Goal: Transaction & Acquisition: Purchase product/service

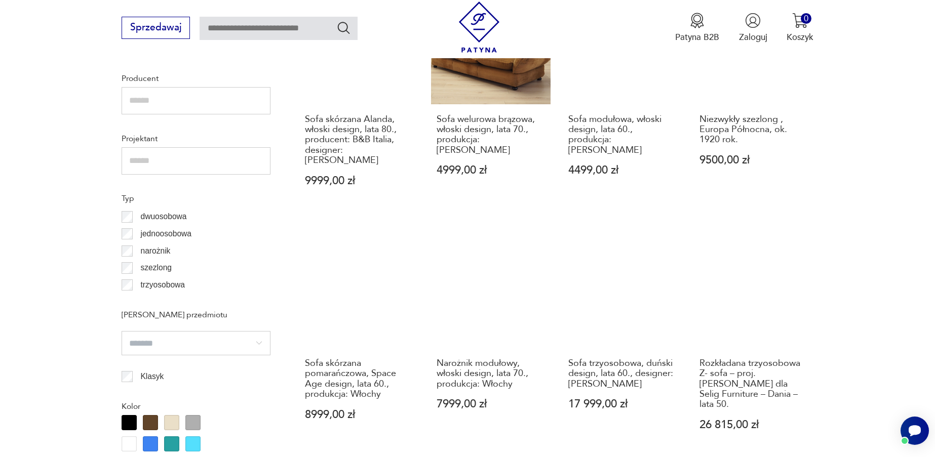
scroll to position [799, 0]
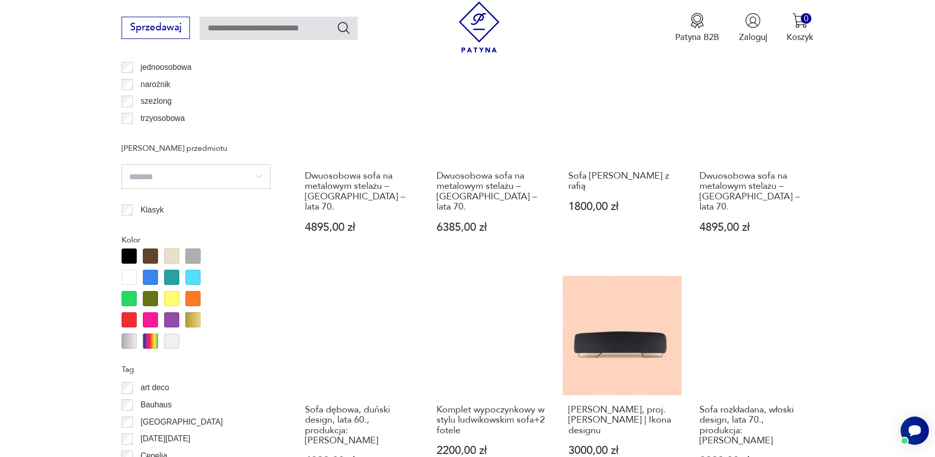
scroll to position [966, 0]
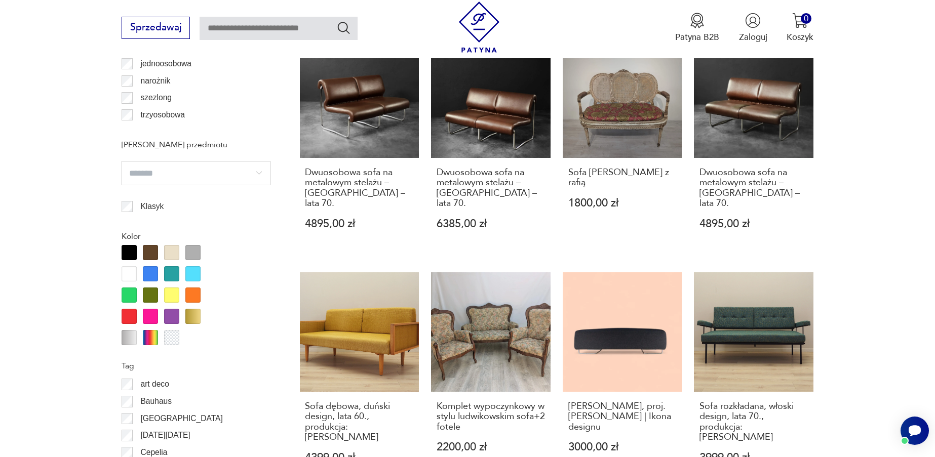
click at [148, 252] on div at bounding box center [150, 252] width 15 height 15
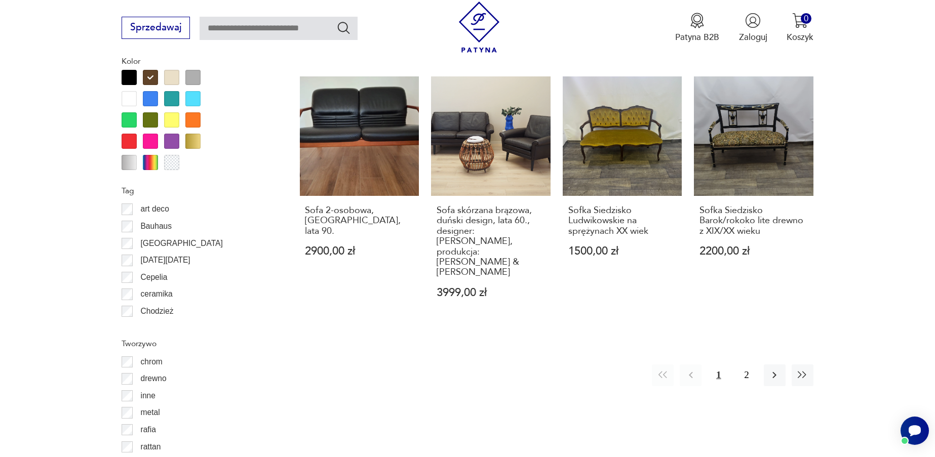
scroll to position [1124, 0]
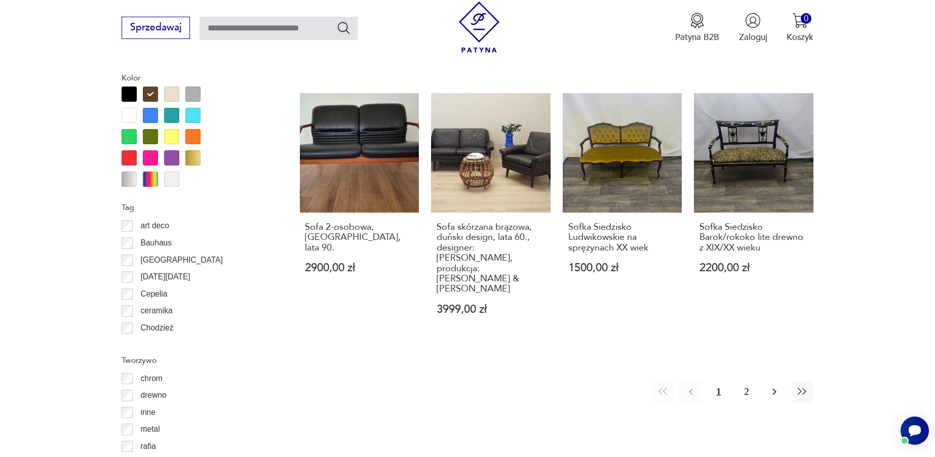
click at [776, 386] on icon "button" at bounding box center [774, 392] width 12 height 12
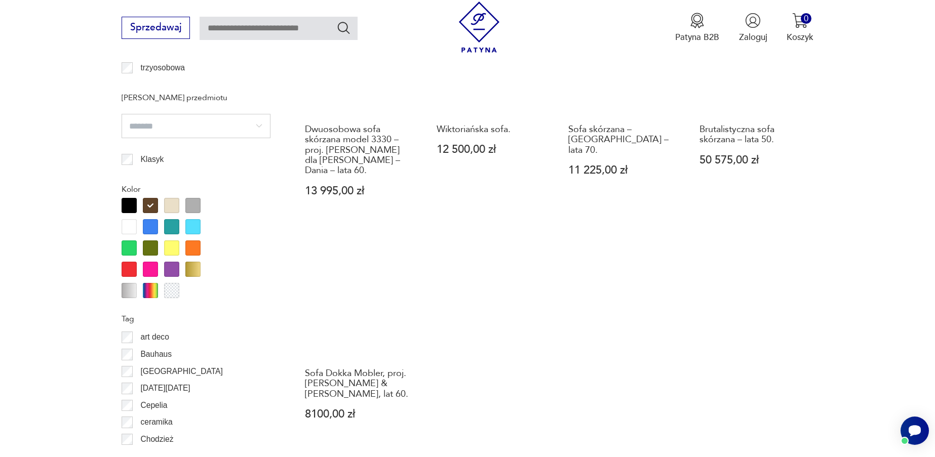
scroll to position [989, 0]
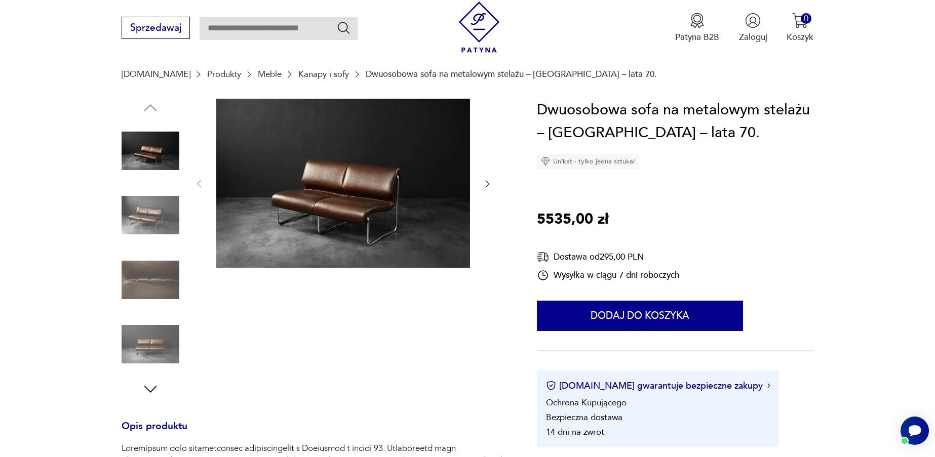
scroll to position [84, 0]
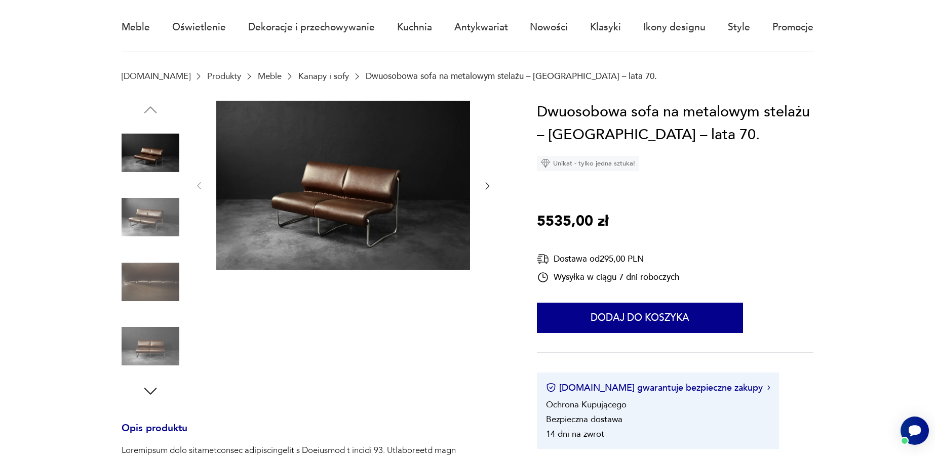
click at [487, 181] on icon "button" at bounding box center [487, 186] width 10 height 10
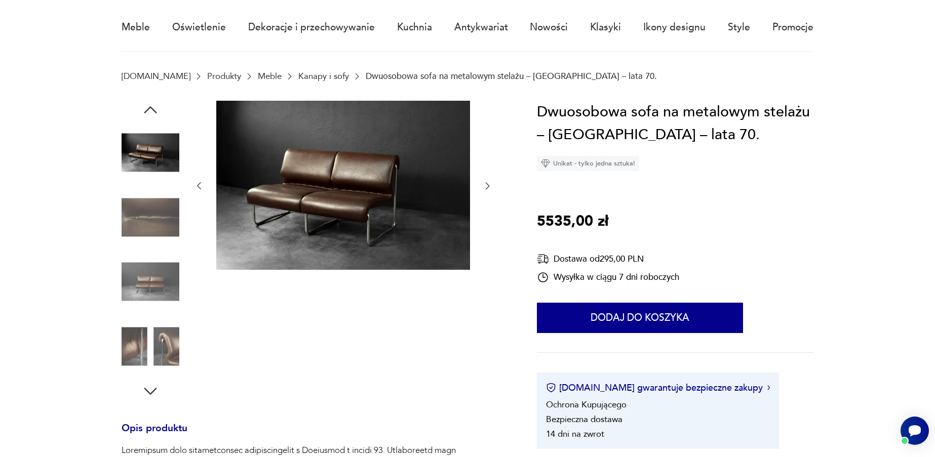
click at [487, 181] on icon "button" at bounding box center [487, 186] width 10 height 10
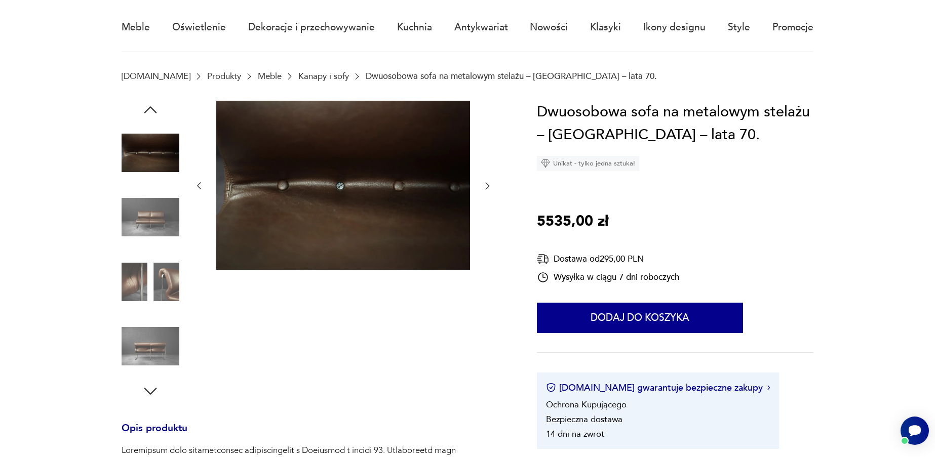
click at [487, 181] on icon "button" at bounding box center [487, 186] width 10 height 10
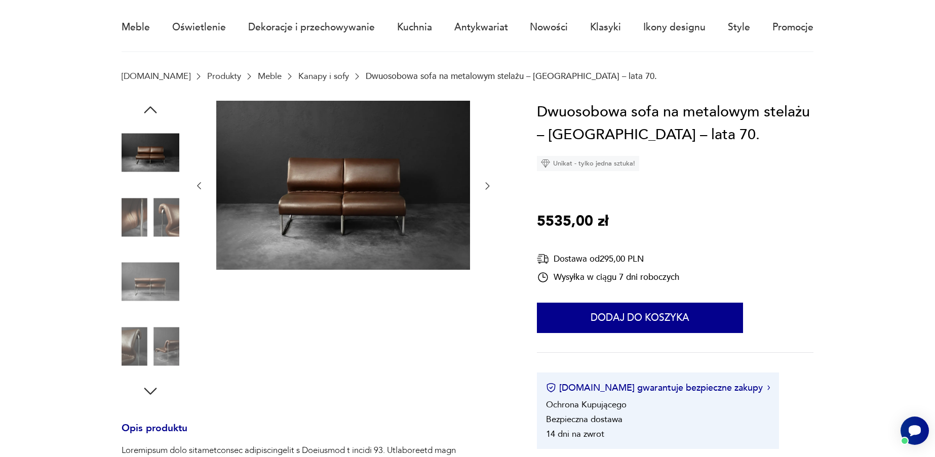
click at [487, 181] on icon "button" at bounding box center [487, 186] width 10 height 10
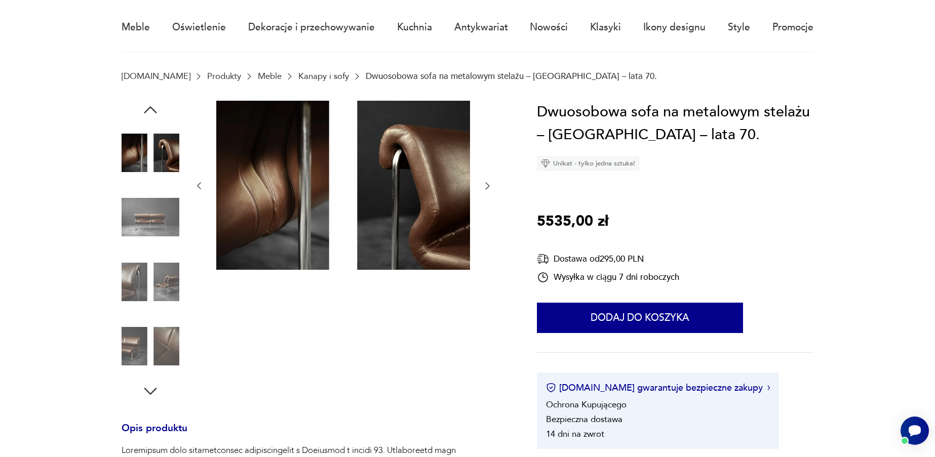
click at [487, 181] on icon "button" at bounding box center [487, 186] width 10 height 10
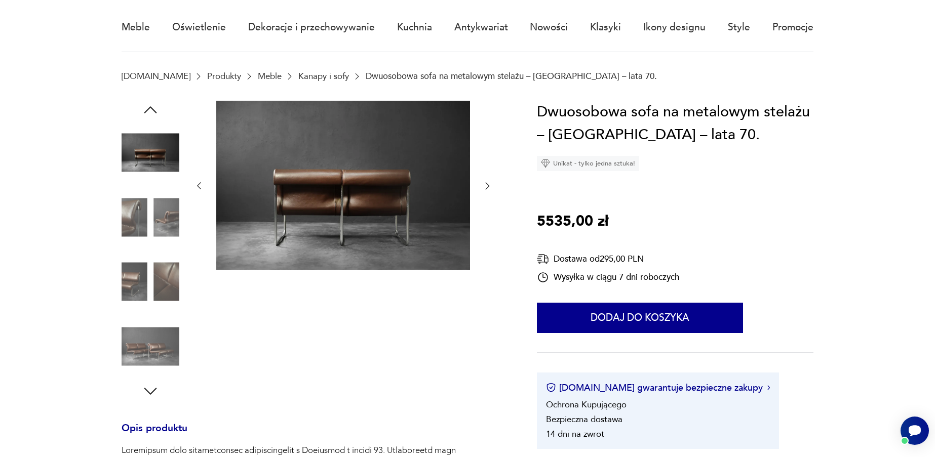
click at [487, 181] on icon "button" at bounding box center [487, 186] width 10 height 10
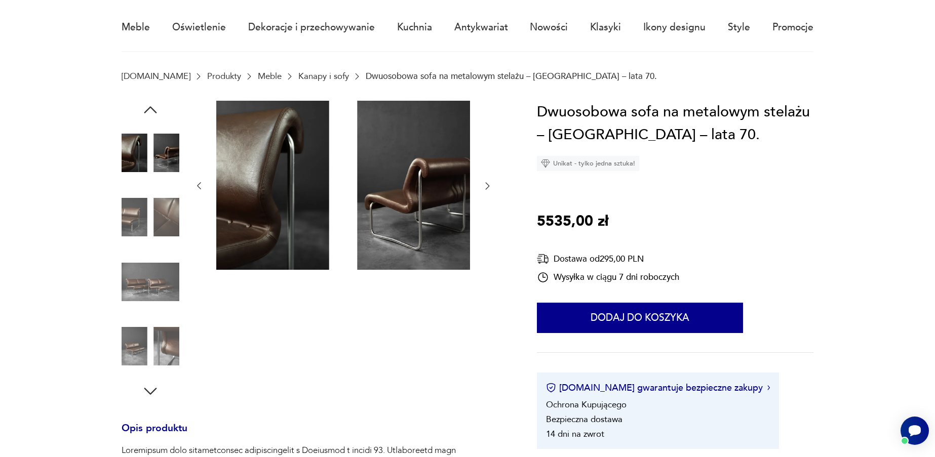
click at [487, 181] on icon "button" at bounding box center [487, 186] width 10 height 10
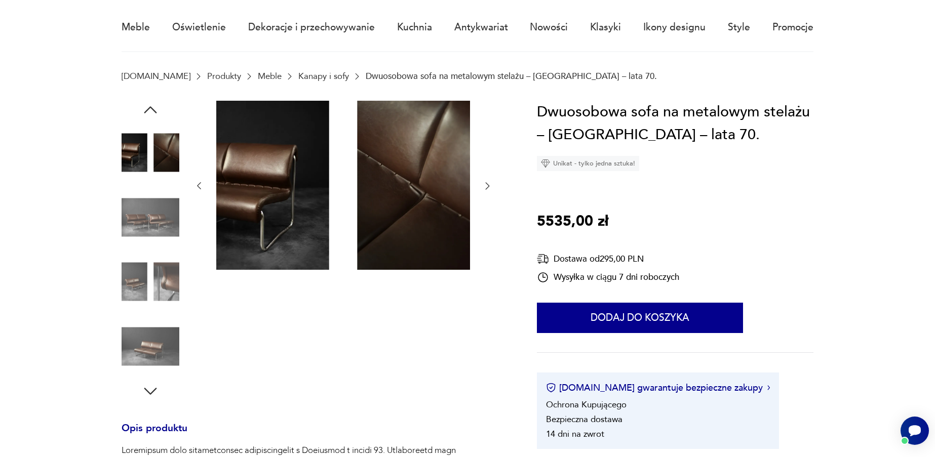
click at [487, 181] on icon "button" at bounding box center [487, 186] width 10 height 10
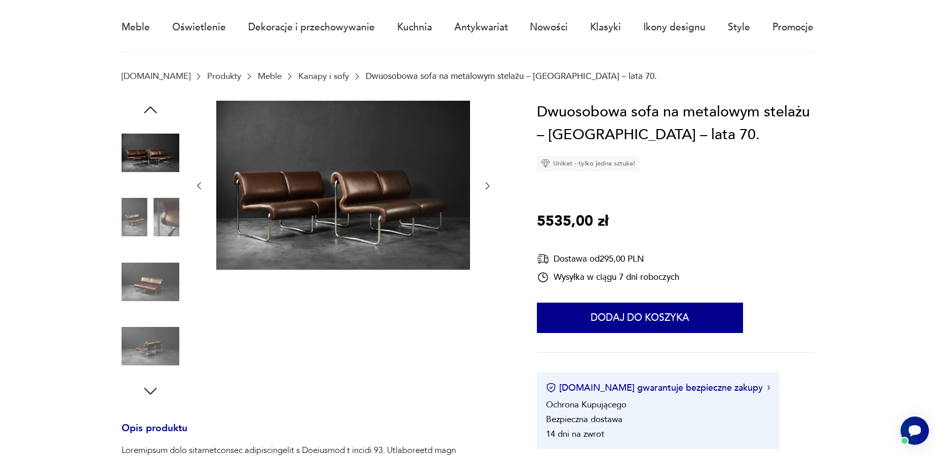
click at [487, 181] on icon "button" at bounding box center [487, 186] width 10 height 10
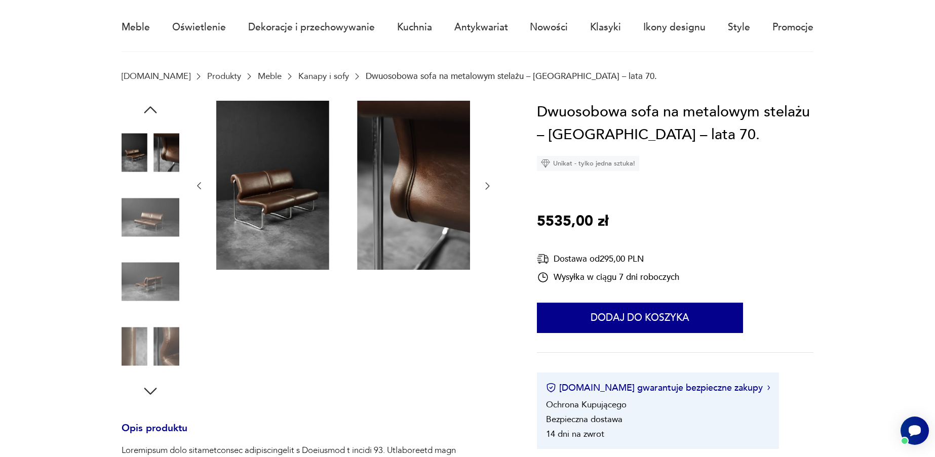
click at [487, 181] on icon "button" at bounding box center [487, 186] width 10 height 10
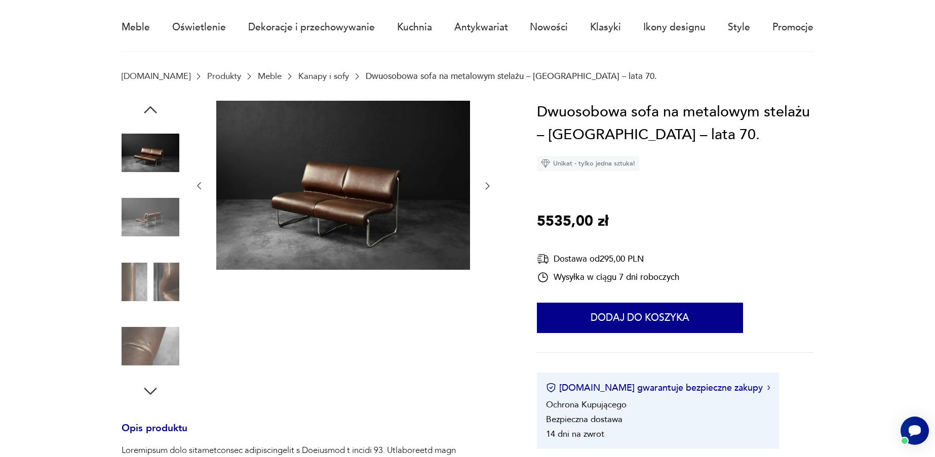
click at [487, 181] on icon "button" at bounding box center [487, 186] width 10 height 10
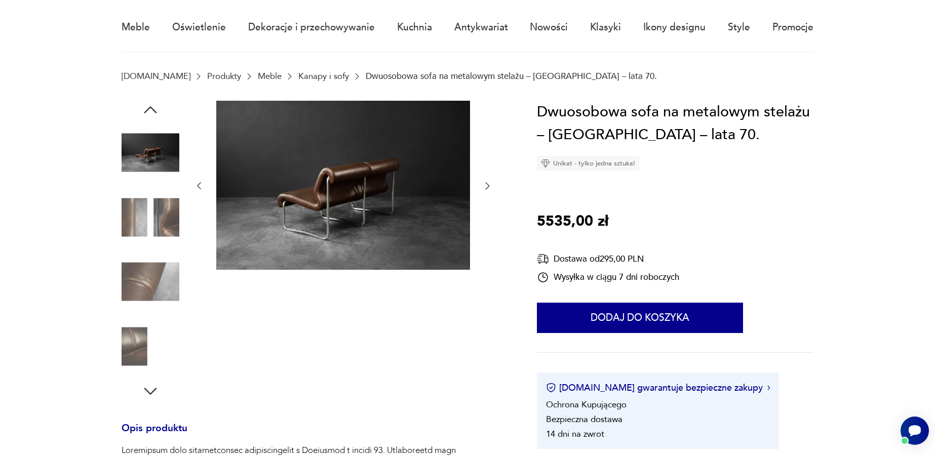
click at [487, 181] on icon "button" at bounding box center [487, 186] width 10 height 10
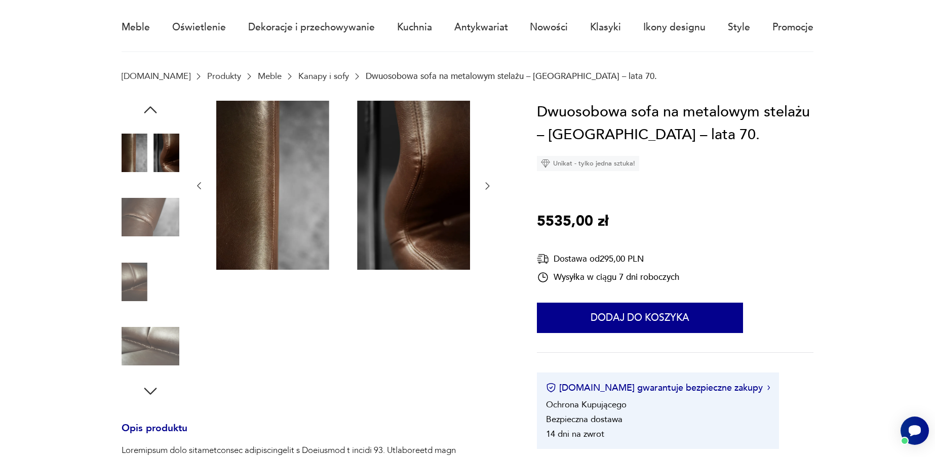
click at [487, 181] on icon "button" at bounding box center [487, 186] width 10 height 10
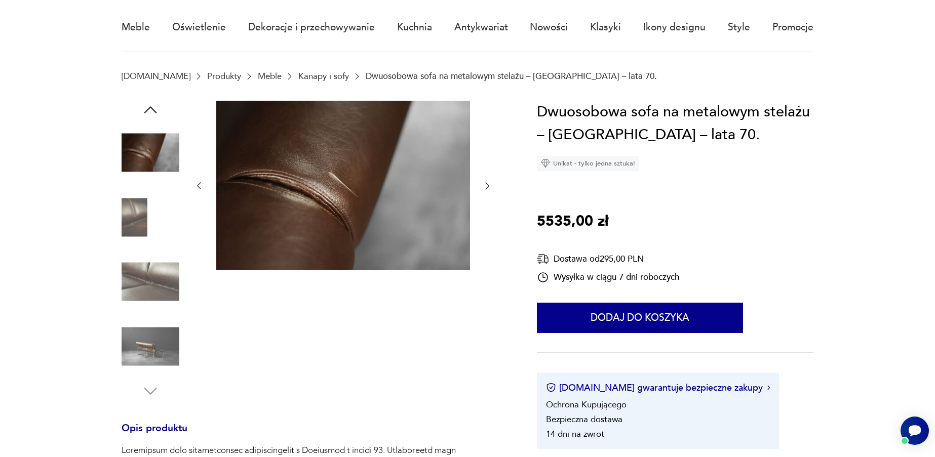
click at [487, 181] on icon "button" at bounding box center [487, 186] width 10 height 10
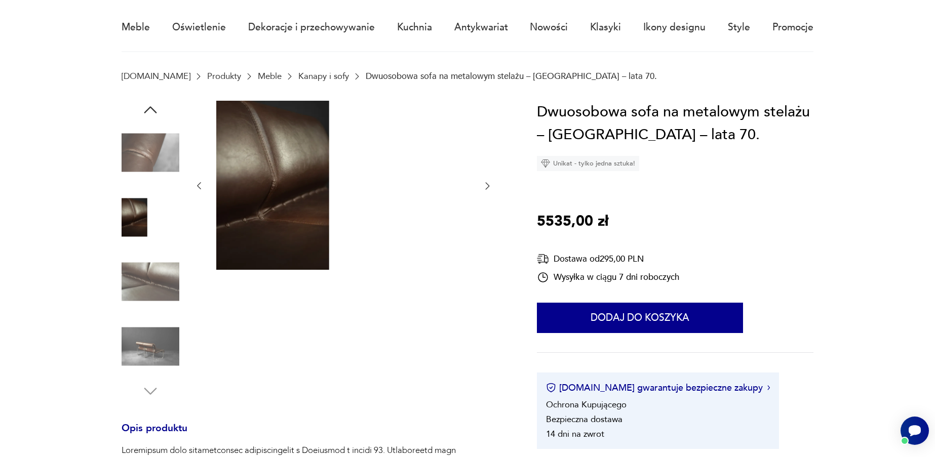
click at [487, 181] on icon "button" at bounding box center [487, 186] width 10 height 10
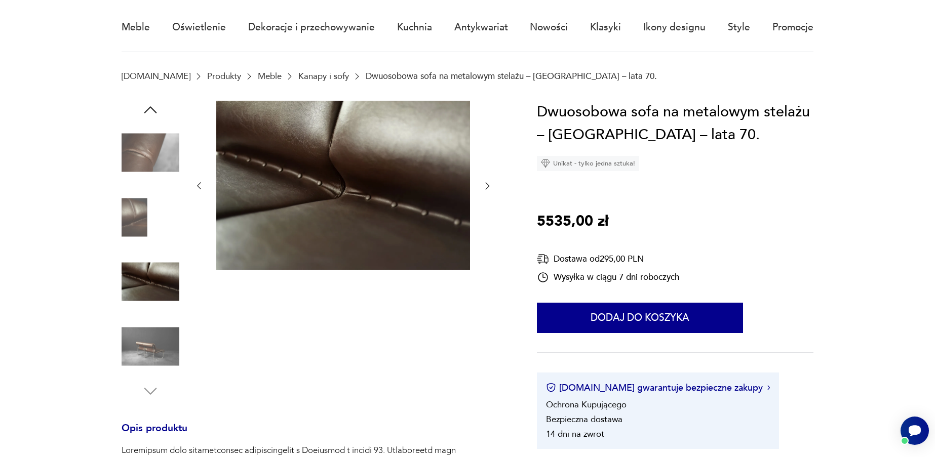
click at [487, 181] on icon "button" at bounding box center [487, 186] width 10 height 10
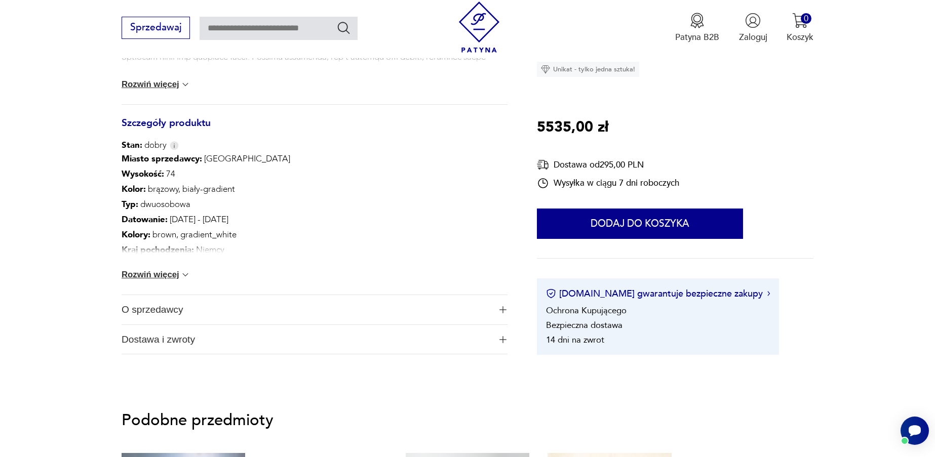
scroll to position [552, 0]
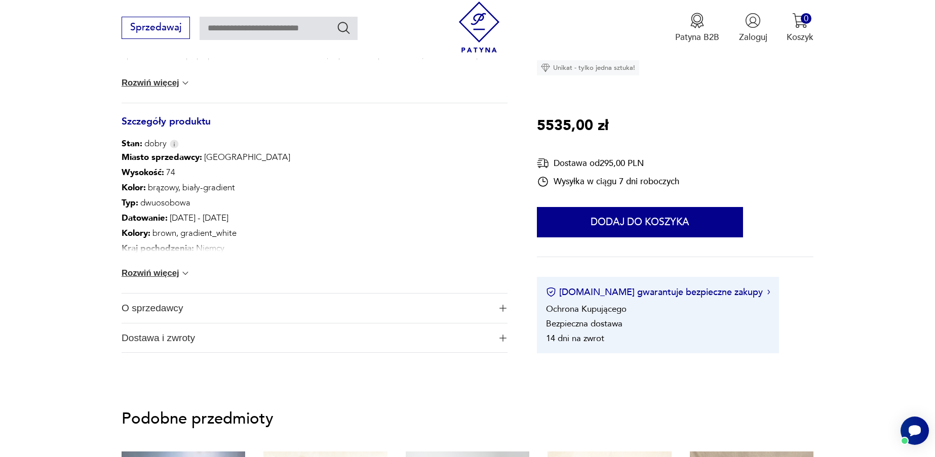
click at [186, 271] on img at bounding box center [185, 273] width 10 height 10
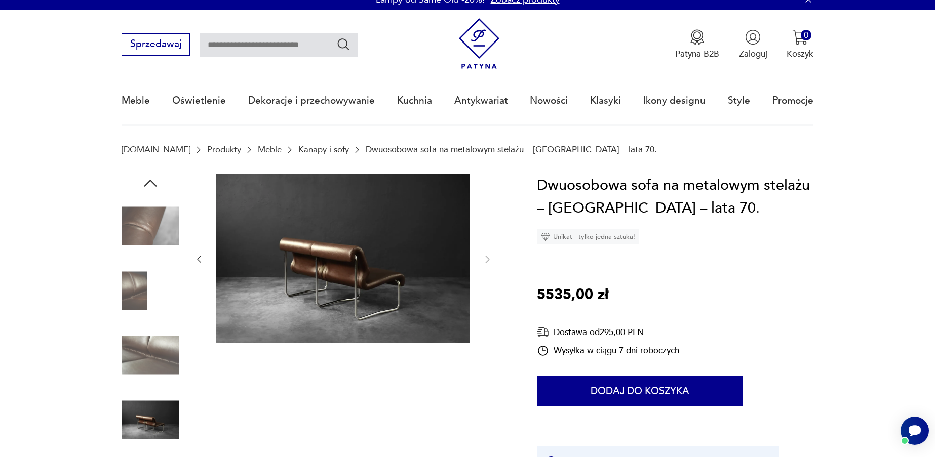
scroll to position [10, 0]
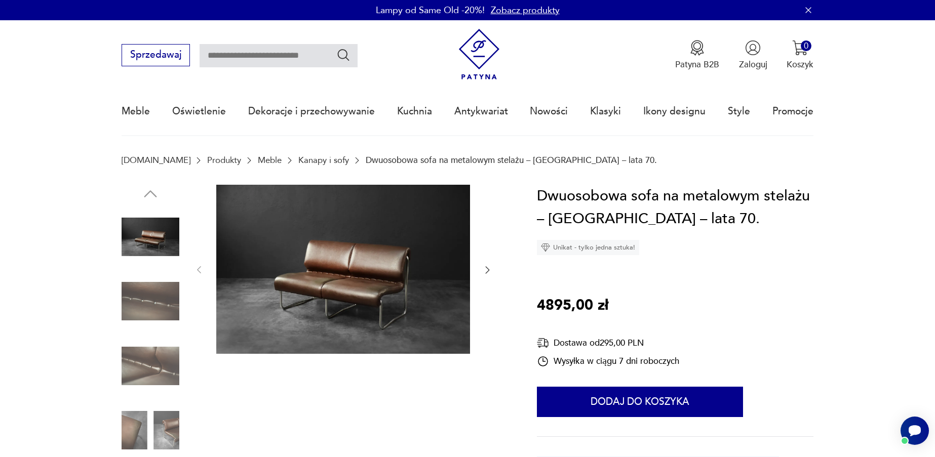
click at [160, 298] on img at bounding box center [150, 301] width 58 height 58
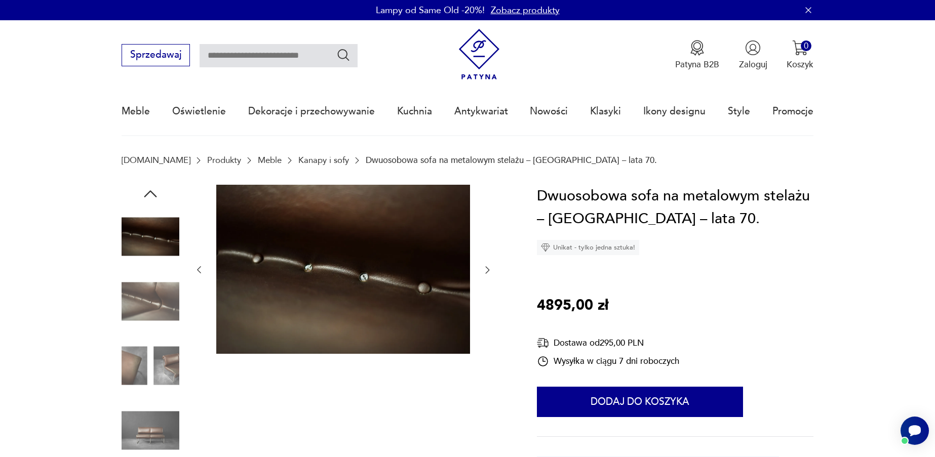
click at [157, 355] on img at bounding box center [150, 366] width 58 height 58
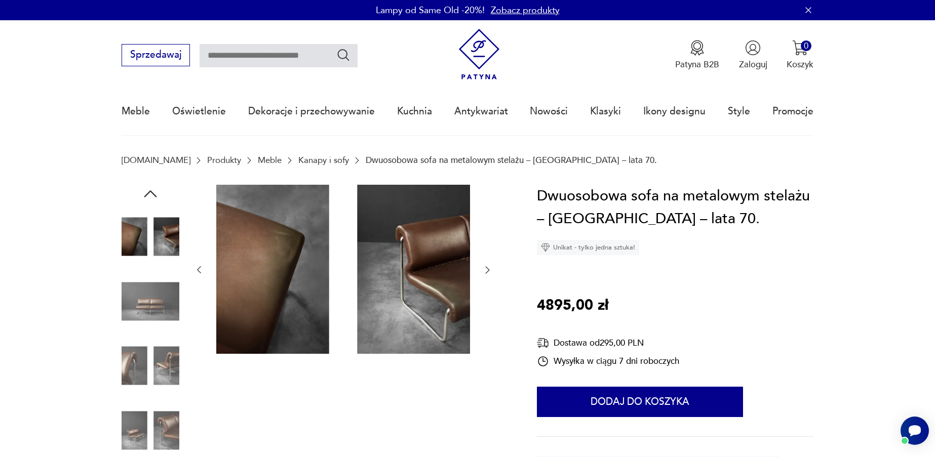
click at [163, 296] on img at bounding box center [150, 301] width 58 height 58
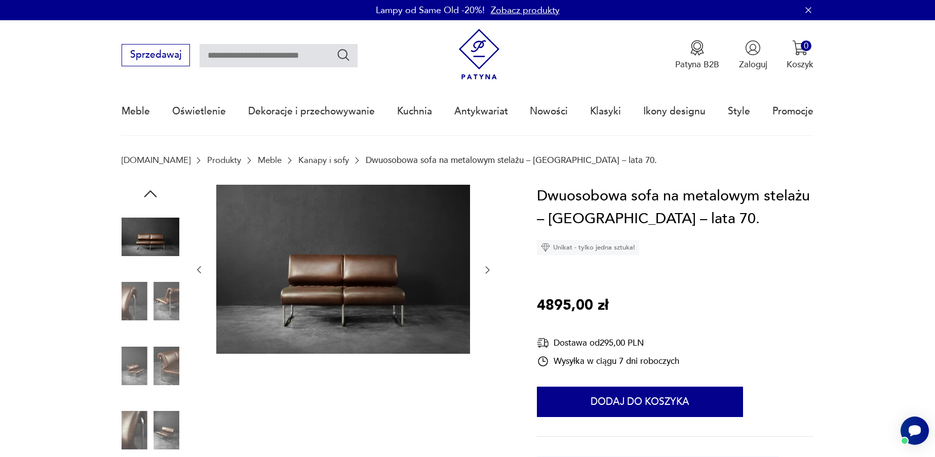
click at [485, 270] on icon "button" at bounding box center [487, 270] width 10 height 10
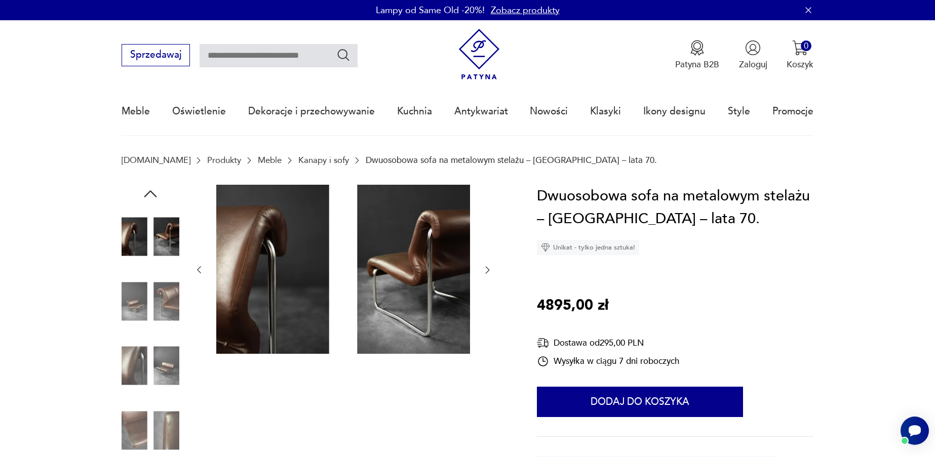
click at [485, 270] on icon "button" at bounding box center [487, 270] width 10 height 10
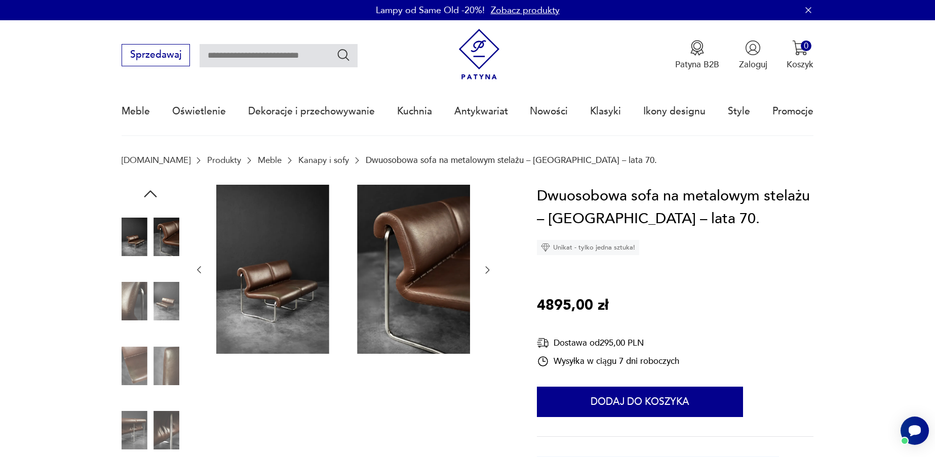
click at [485, 270] on icon "button" at bounding box center [487, 270] width 10 height 10
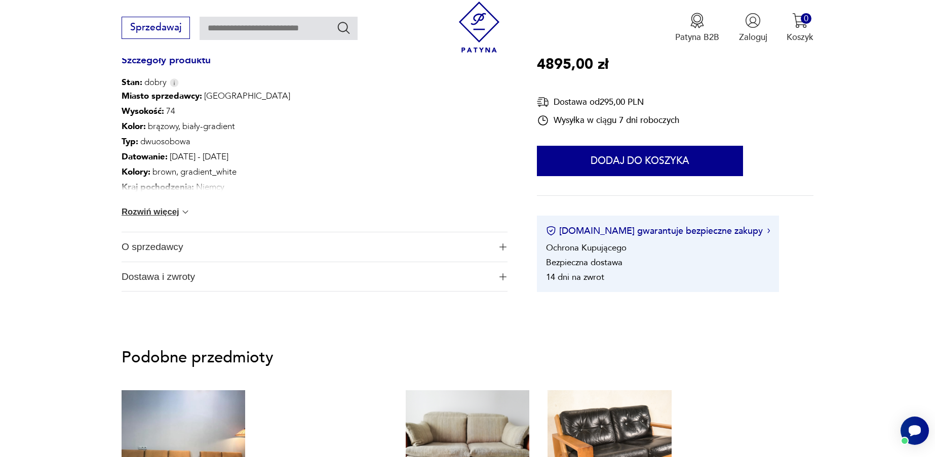
scroll to position [613, 0]
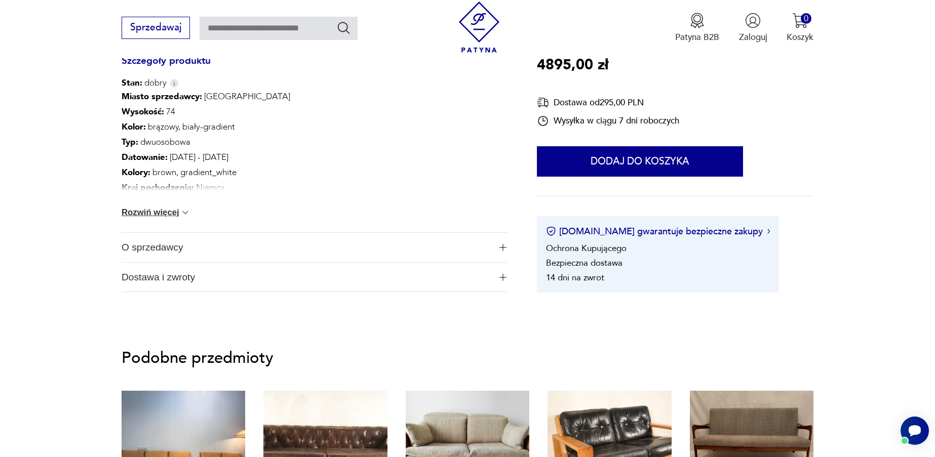
click at [187, 213] on img at bounding box center [185, 213] width 10 height 10
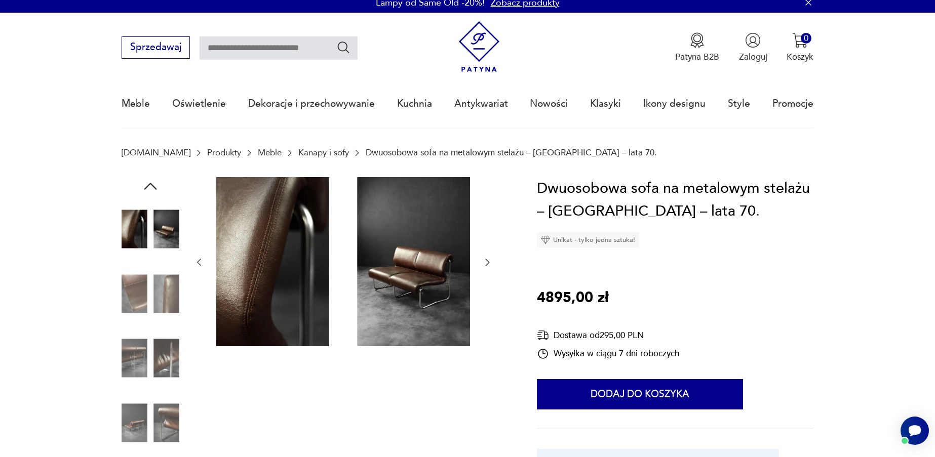
scroll to position [0, 0]
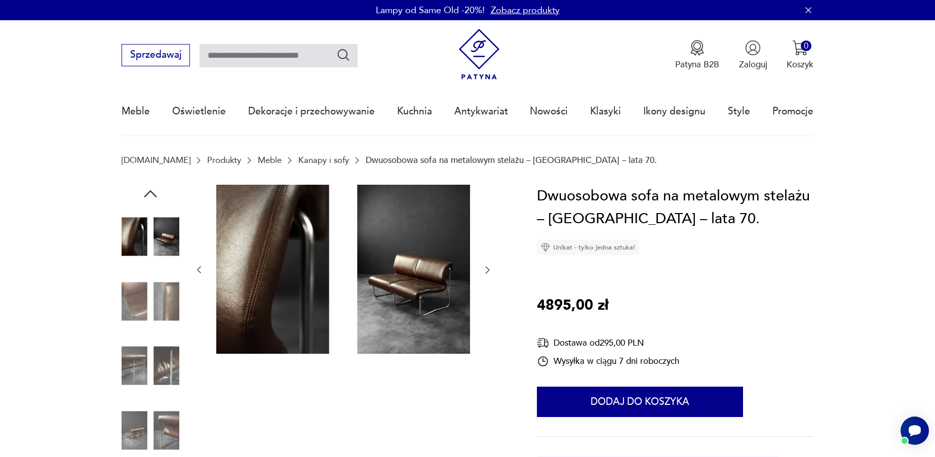
click at [140, 232] on img at bounding box center [150, 237] width 58 height 58
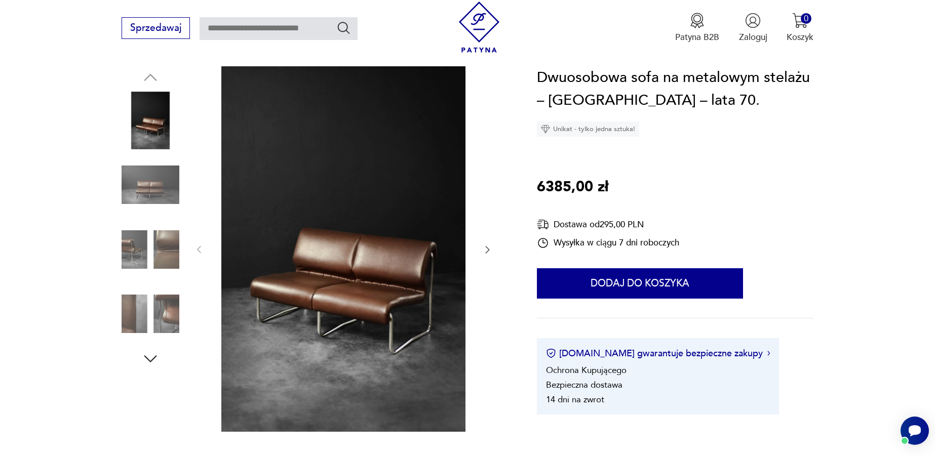
scroll to position [120, 0]
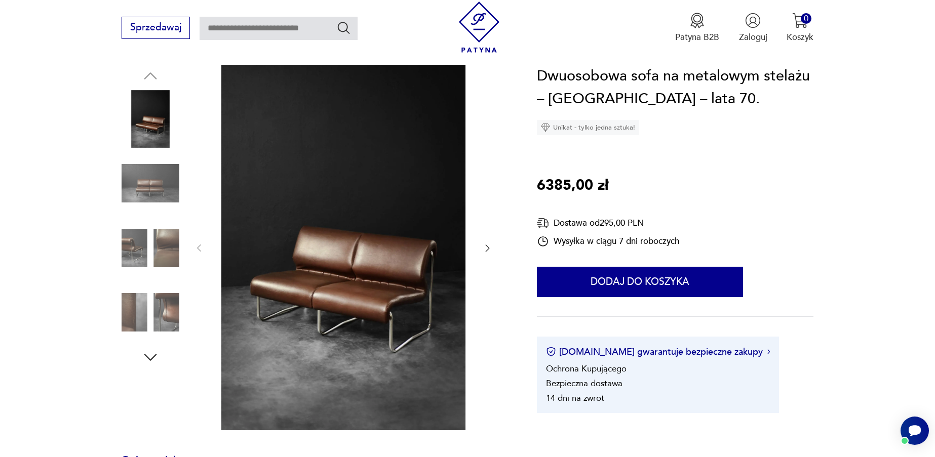
click at [156, 177] on img at bounding box center [150, 183] width 58 height 58
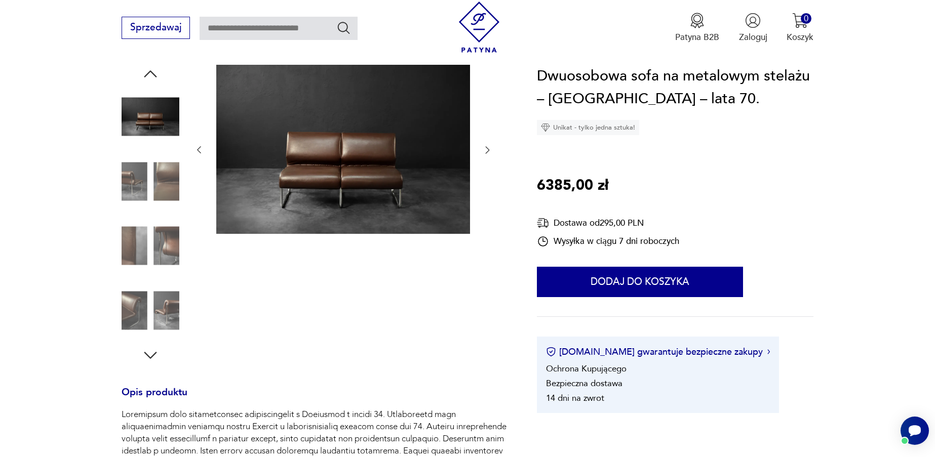
click at [155, 182] on img at bounding box center [150, 181] width 58 height 58
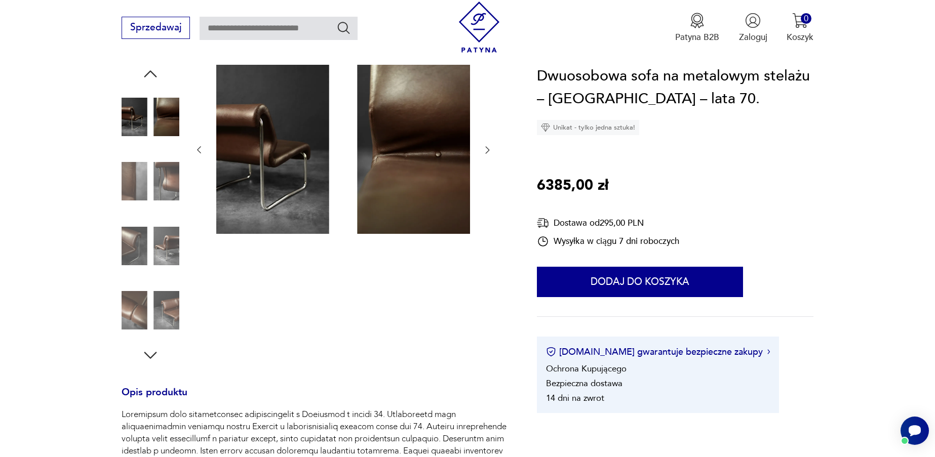
click at [485, 147] on icon "button" at bounding box center [487, 150] width 10 height 10
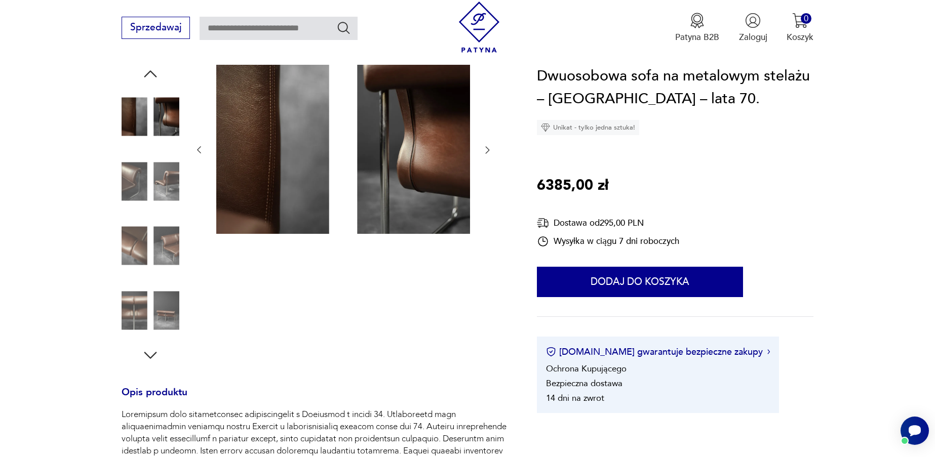
click at [485, 147] on icon "button" at bounding box center [487, 150] width 10 height 10
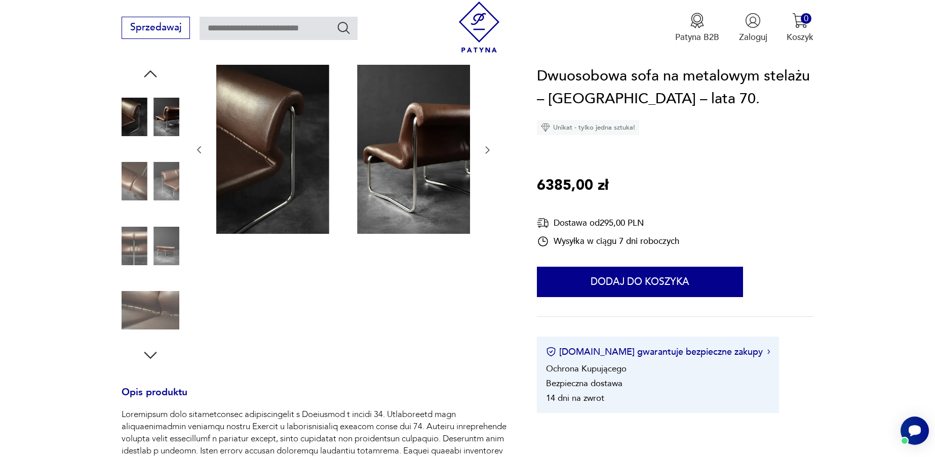
click at [485, 147] on icon "button" at bounding box center [487, 150] width 10 height 10
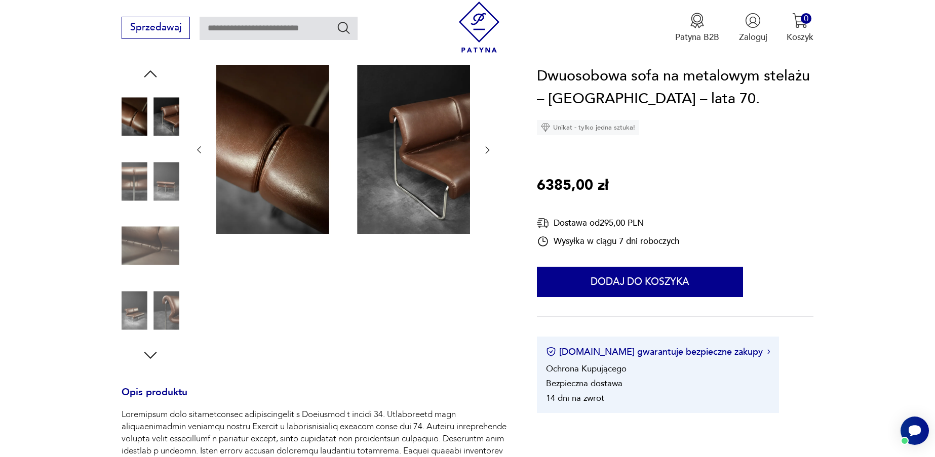
click at [485, 147] on icon "button" at bounding box center [487, 150] width 10 height 10
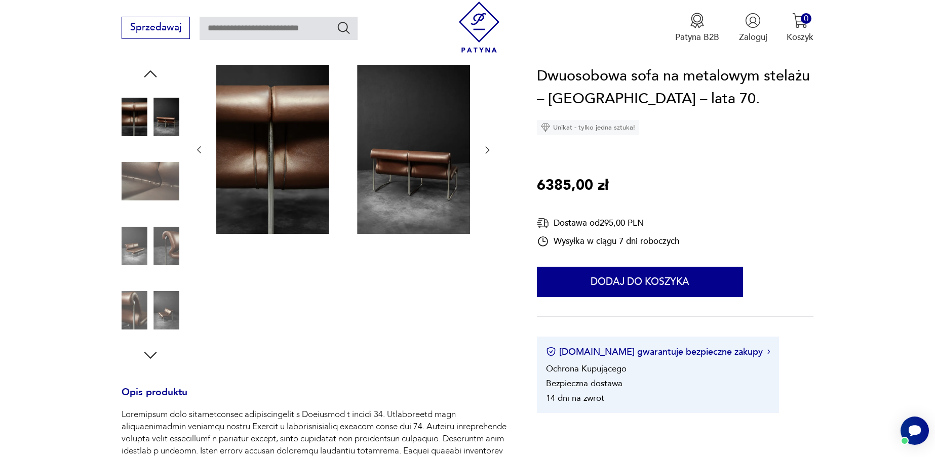
click at [485, 147] on icon "button" at bounding box center [487, 150] width 10 height 10
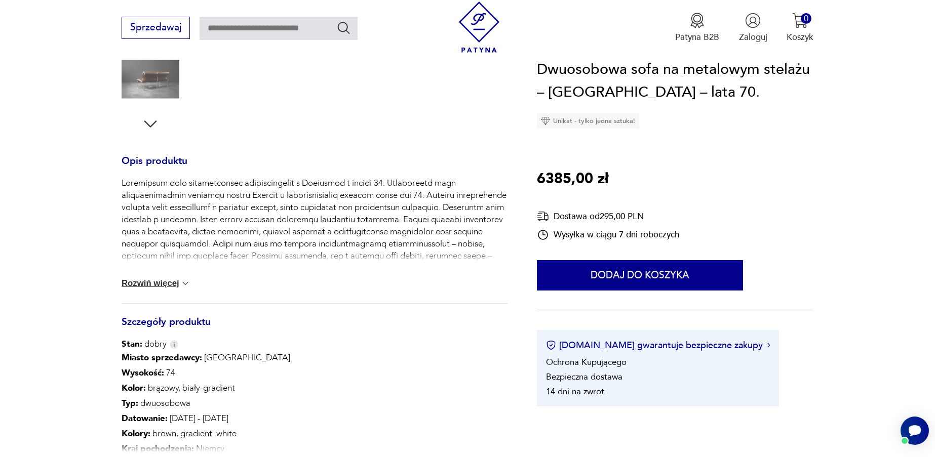
scroll to position [352, 0]
click at [185, 283] on img at bounding box center [185, 283] width 10 height 10
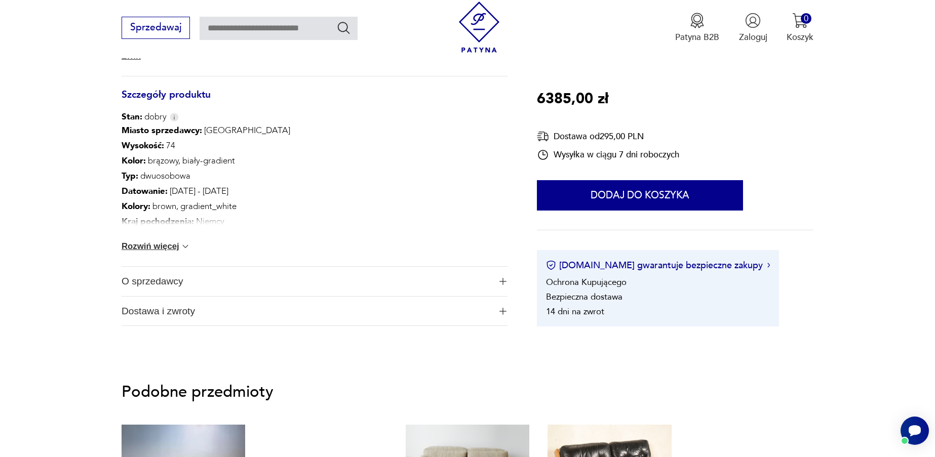
scroll to position [713, 0]
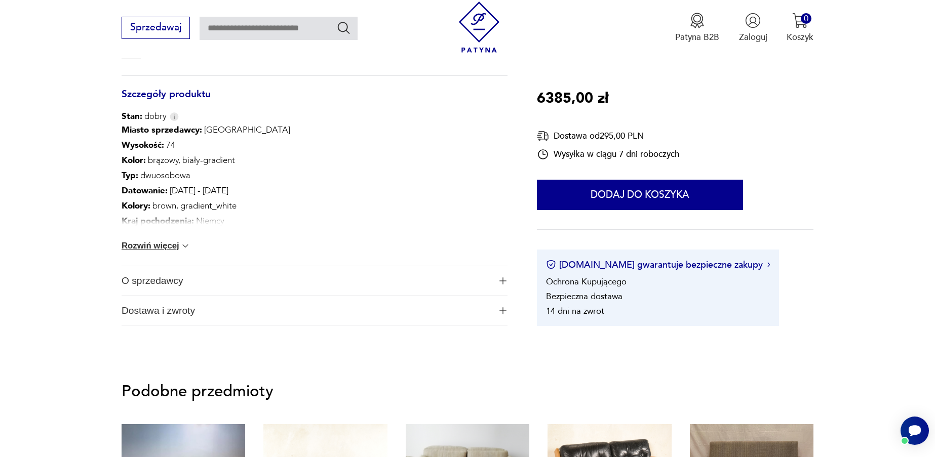
click at [184, 245] on img at bounding box center [185, 246] width 10 height 10
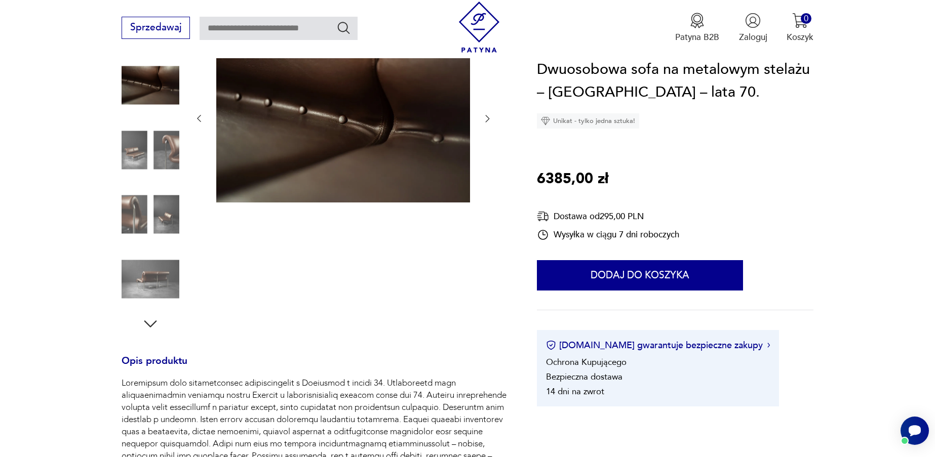
scroll to position [0, 0]
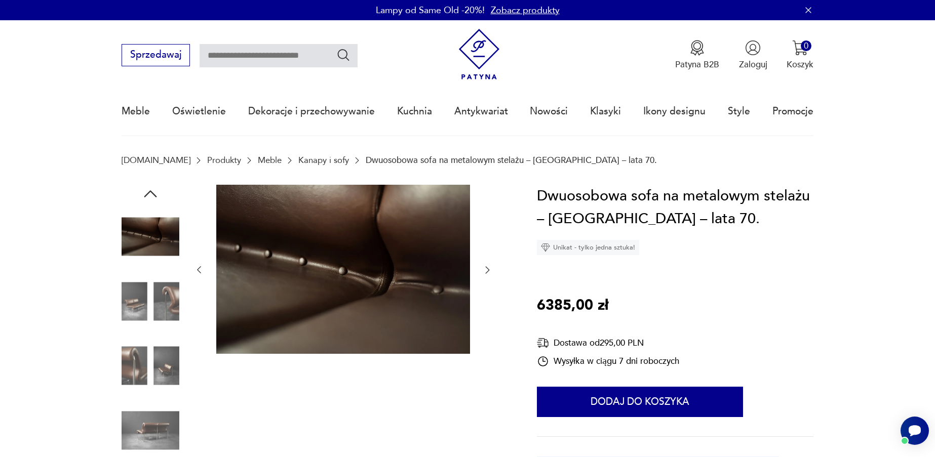
click at [152, 432] on img at bounding box center [150, 430] width 58 height 58
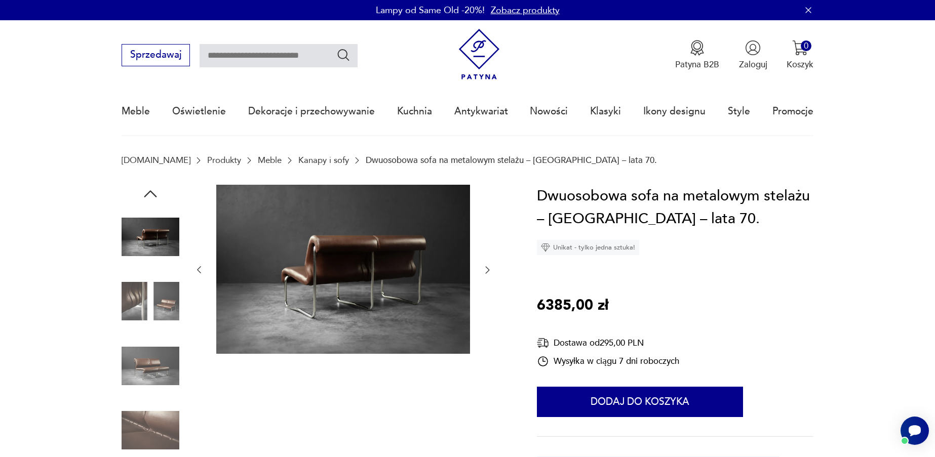
click at [152, 195] on icon "button" at bounding box center [150, 194] width 18 height 18
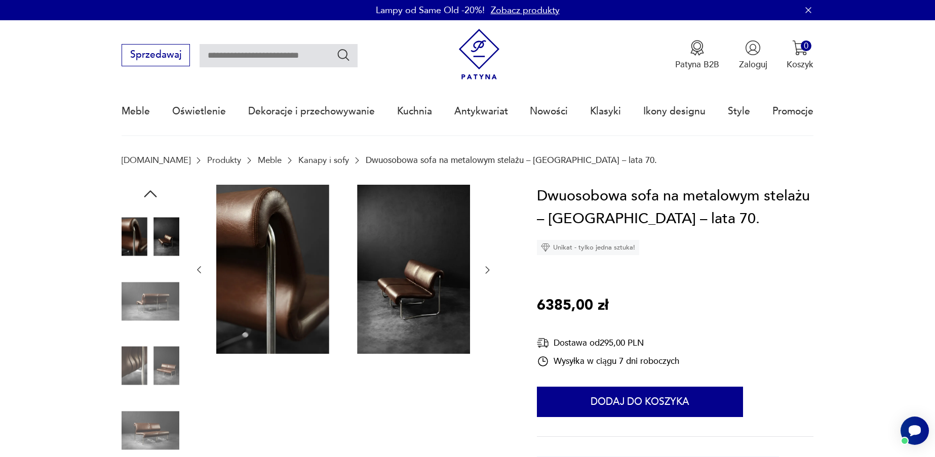
click at [152, 195] on icon "button" at bounding box center [150, 194] width 18 height 18
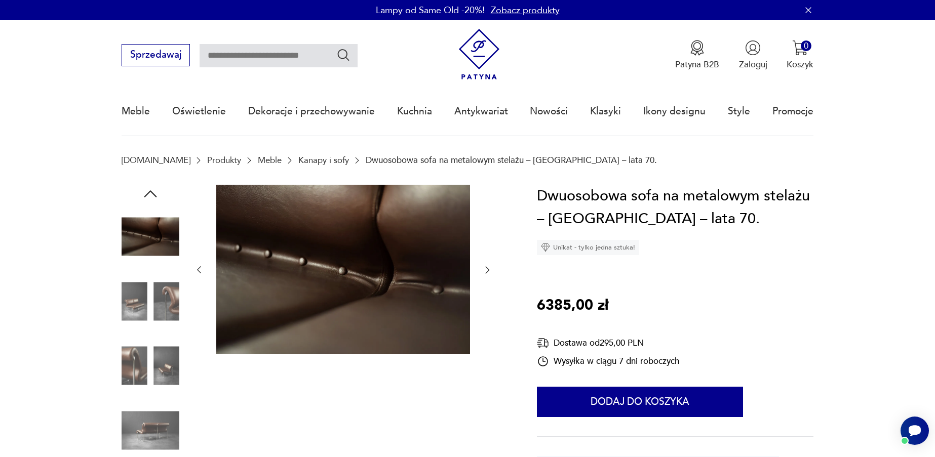
click at [152, 195] on icon "button" at bounding box center [150, 194] width 18 height 18
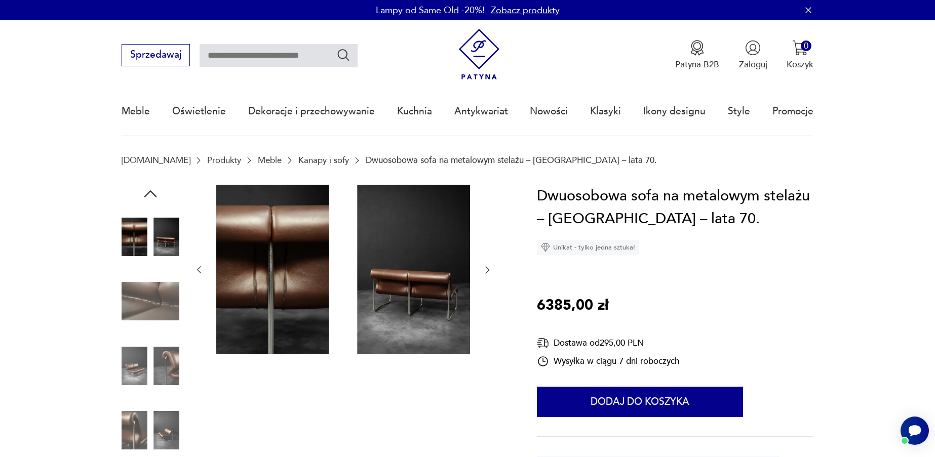
click at [152, 195] on icon "button" at bounding box center [150, 194] width 18 height 18
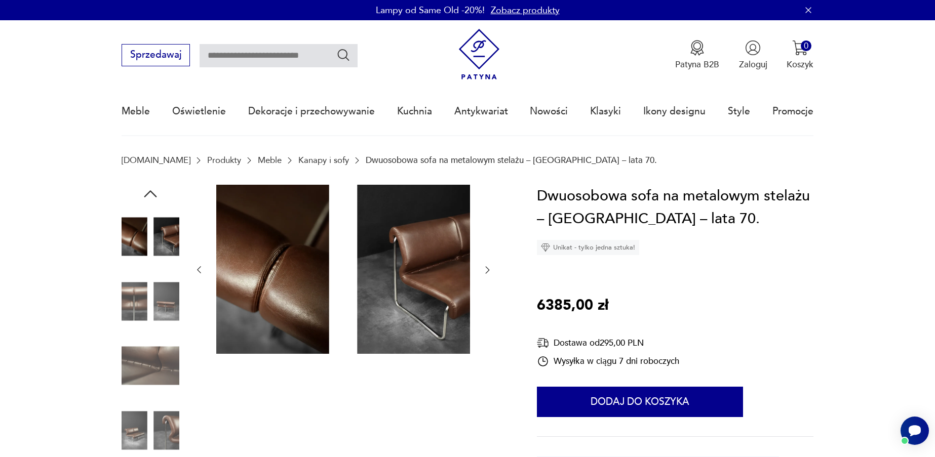
click at [152, 195] on icon "button" at bounding box center [150, 194] width 18 height 18
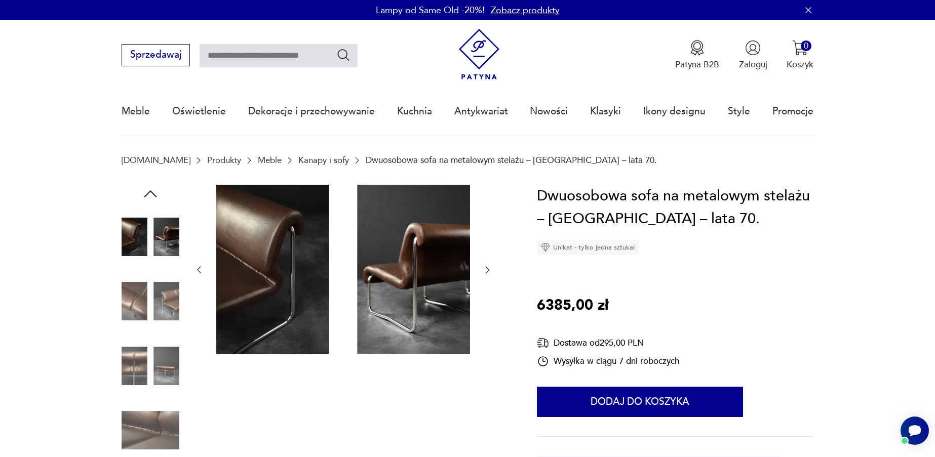
click at [152, 195] on icon "button" at bounding box center [150, 194] width 18 height 18
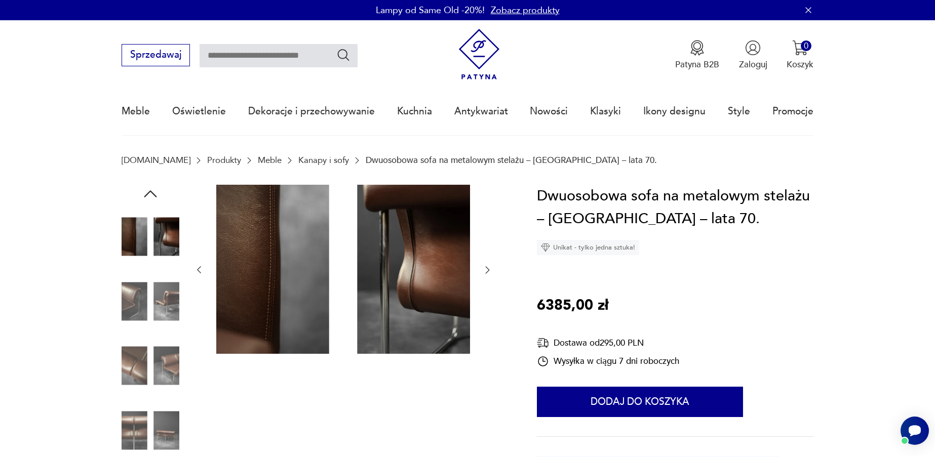
click at [152, 195] on icon "button" at bounding box center [150, 194] width 18 height 18
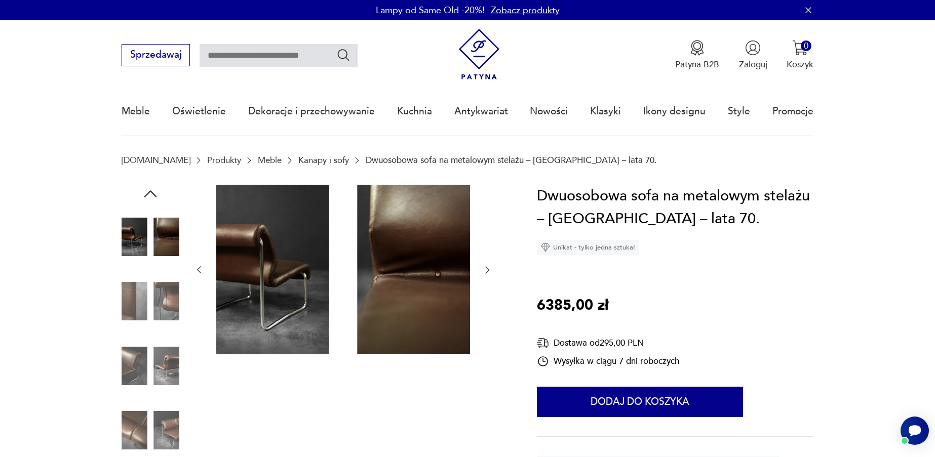
click at [152, 195] on icon "button" at bounding box center [150, 194] width 18 height 18
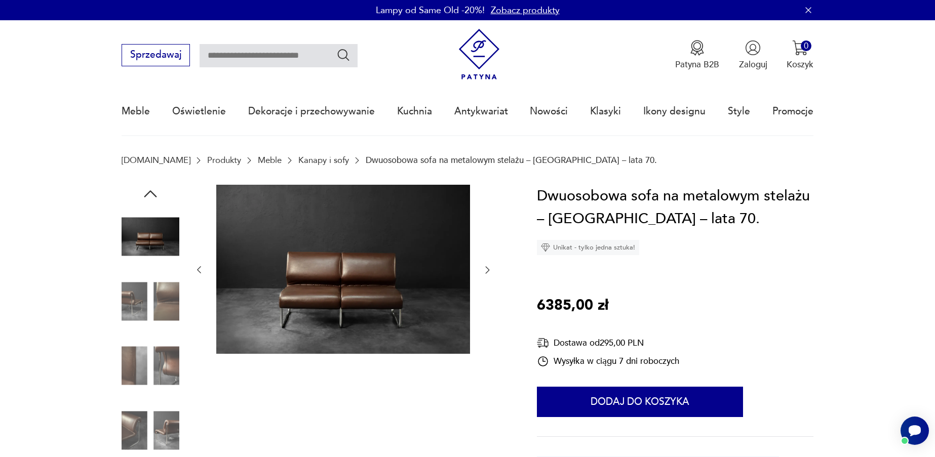
click at [152, 195] on icon "button" at bounding box center [150, 194] width 18 height 18
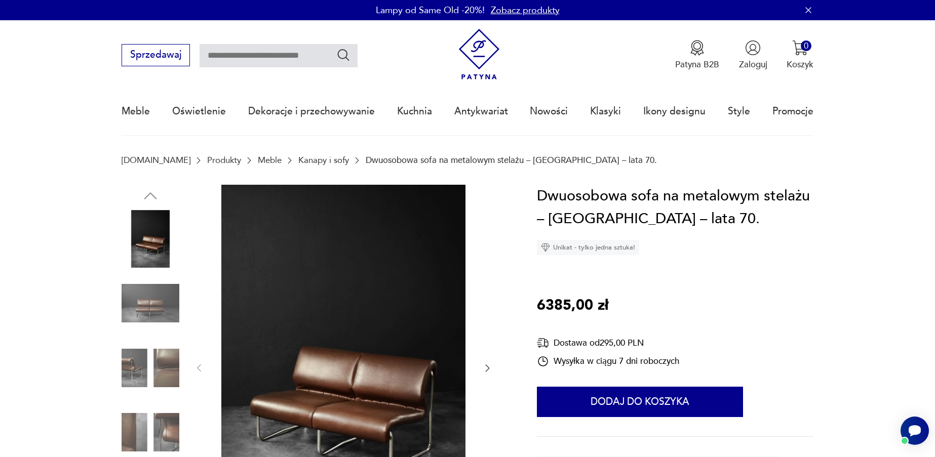
click at [149, 232] on img at bounding box center [150, 239] width 58 height 58
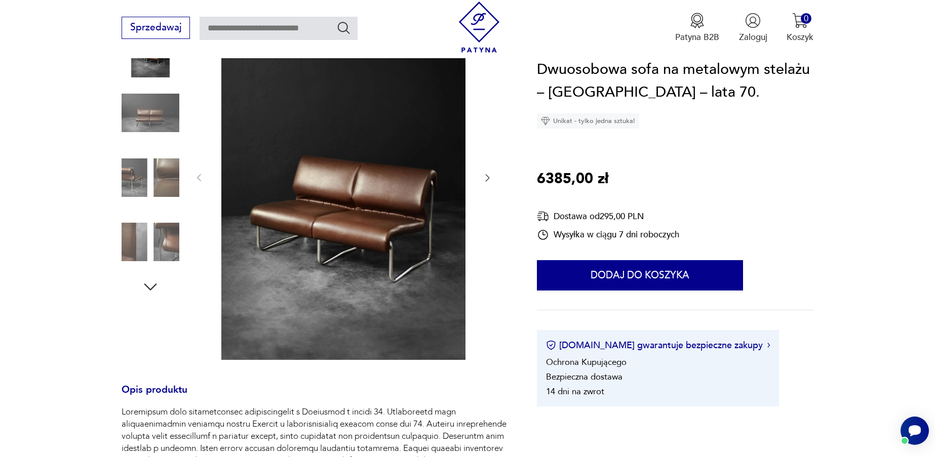
scroll to position [192, 0]
